Goal: Task Accomplishment & Management: Complete application form

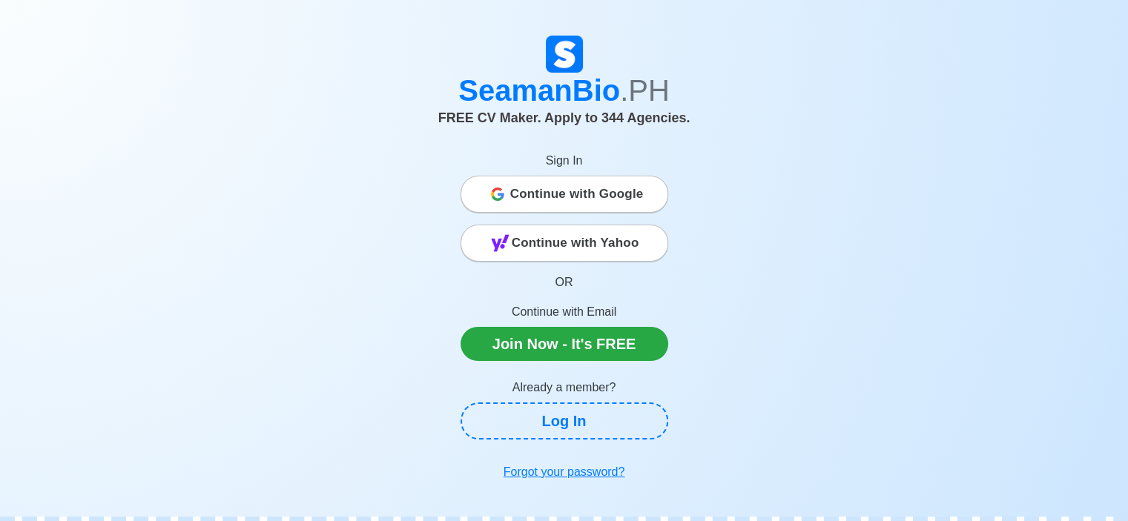
click at [605, 185] on span "Continue with Google" at bounding box center [576, 194] width 133 height 30
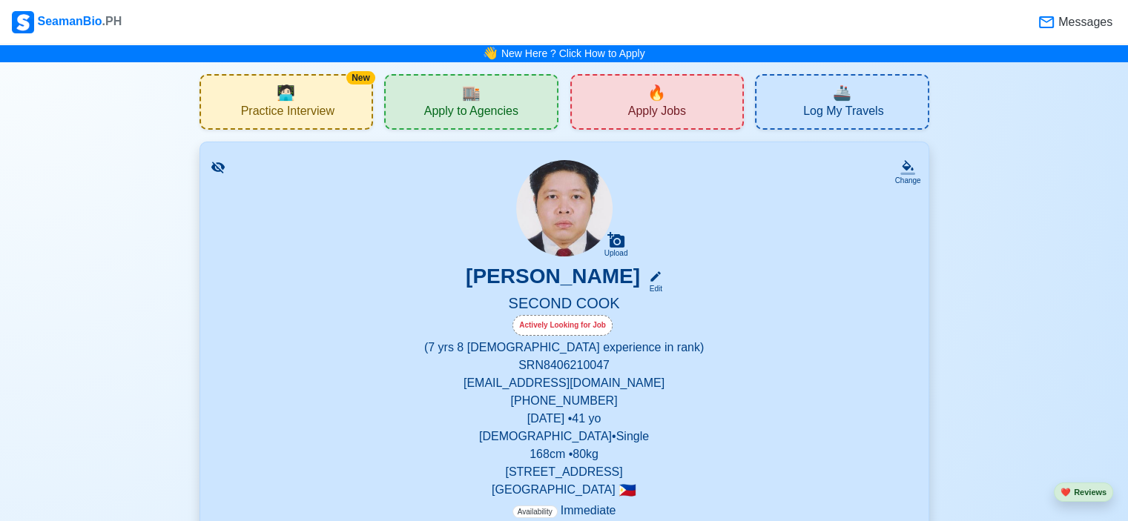
click at [632, 119] on span "Apply Jobs" at bounding box center [657, 113] width 58 height 19
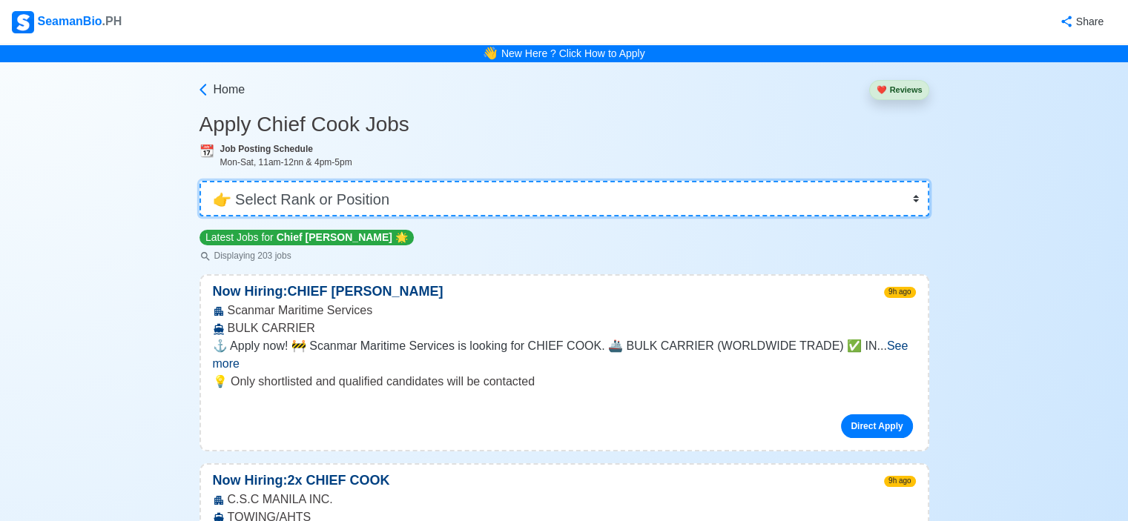
click at [403, 202] on select "👉 Select Rank or Position Master Chief Officer 2nd Officer 3rd Officer Junior O…" at bounding box center [563, 199] width 729 height 36
select select "Cook"
click at [201, 181] on select "👉 Select Rank or Position Master Chief Officer 2nd Officer 3rd Officer Junior O…" at bounding box center [563, 199] width 729 height 36
